Goal: Task Accomplishment & Management: Use online tool/utility

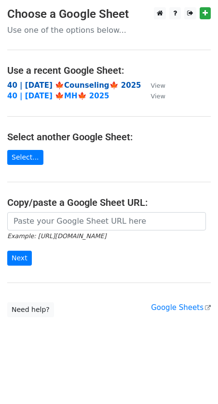
click at [42, 83] on strong "40 | OCT 5 🍁Counseling🍁 2025" at bounding box center [74, 85] width 134 height 9
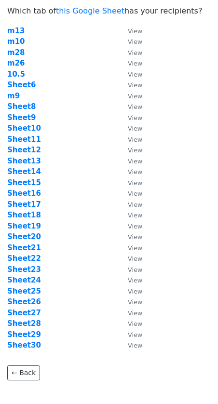
scroll to position [21, 0]
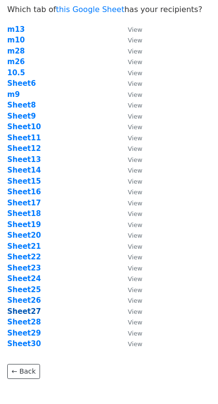
click at [31, 313] on strong "Sheet27" at bounding box center [24, 311] width 34 height 9
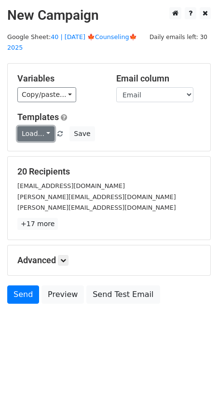
click at [25, 126] on link "Load..." at bounding box center [35, 133] width 37 height 15
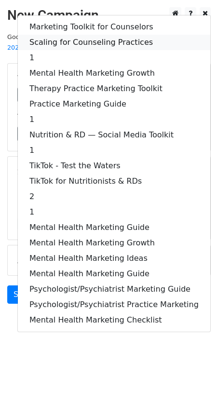
click at [82, 35] on link "Scaling for Counseling Practices" at bounding box center [114, 42] width 192 height 15
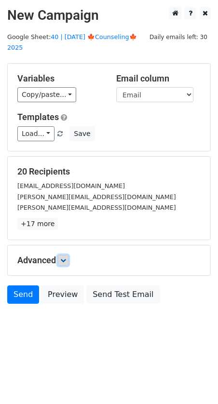
click at [65, 255] on link at bounding box center [63, 260] width 11 height 11
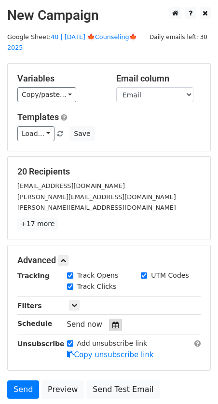
click at [112, 322] on icon at bounding box center [115, 325] width 6 height 7
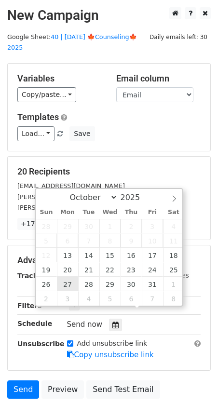
type input "2025-10-27 12:00"
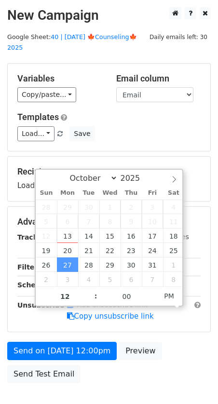
click at [56, 348] on div "Send on Oct 27 at 12:00pm Preview Send Test Email" at bounding box center [109, 365] width 218 height 46
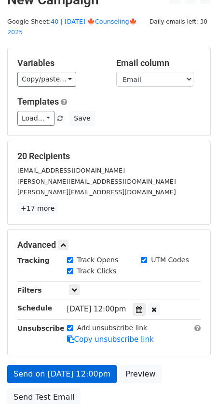
scroll to position [15, 0]
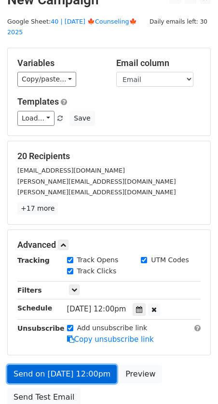
click at [39, 365] on link "Send on Oct 27 at 12:00pm" at bounding box center [61, 374] width 109 height 18
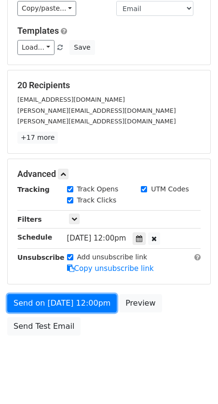
scroll to position [85, 0]
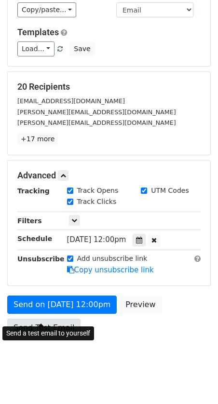
click at [46, 319] on link "Send Test Email" at bounding box center [43, 328] width 73 height 18
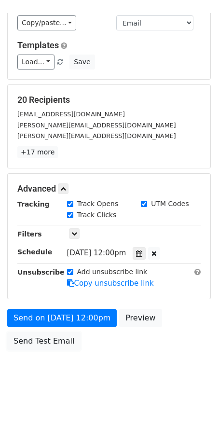
scroll to position [60, 0]
